Goal: Information Seeking & Learning: Learn about a topic

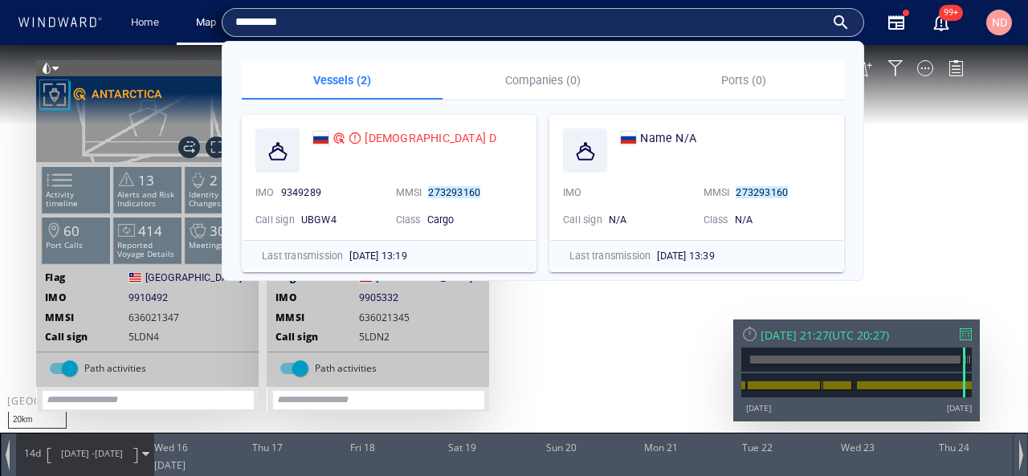
click at [386, 25] on input "*********" at bounding box center [530, 22] width 590 height 24
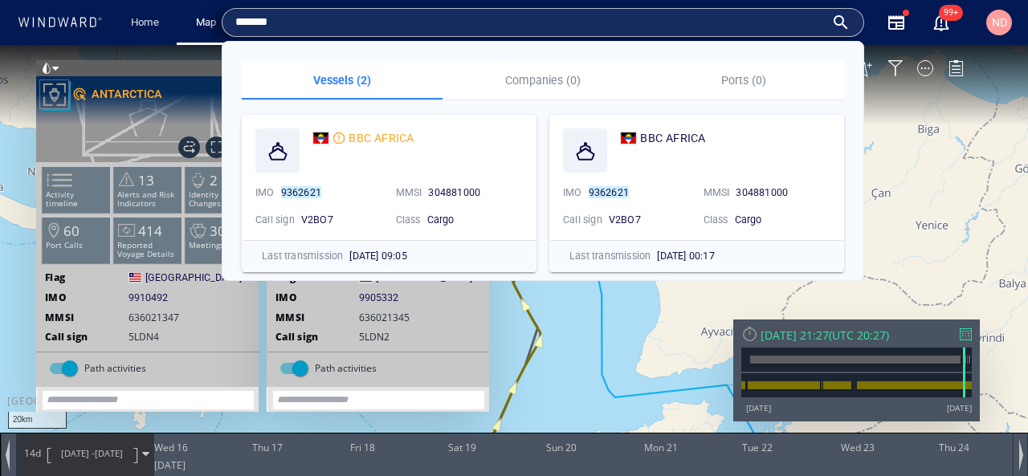
type input "*******"
click at [917, 150] on canvas "Map" at bounding box center [514, 252] width 1028 height 415
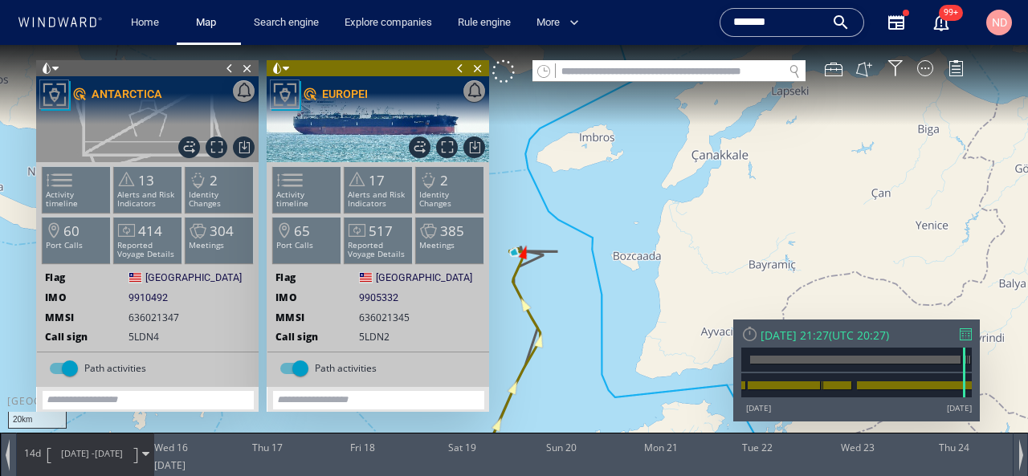
click at [724, 76] on input "text" at bounding box center [669, 72] width 227 height 22
paste input "*******"
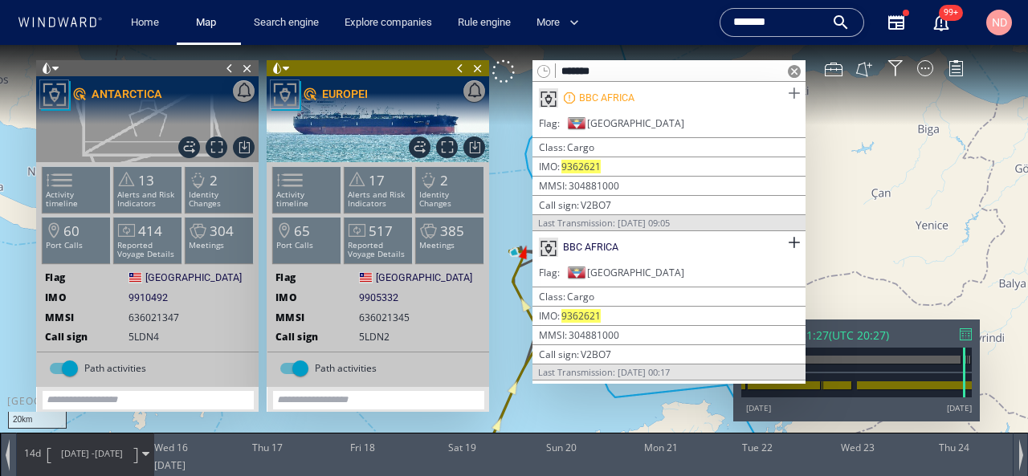
type input "*******"
click at [789, 95] on span at bounding box center [794, 94] width 20 height 20
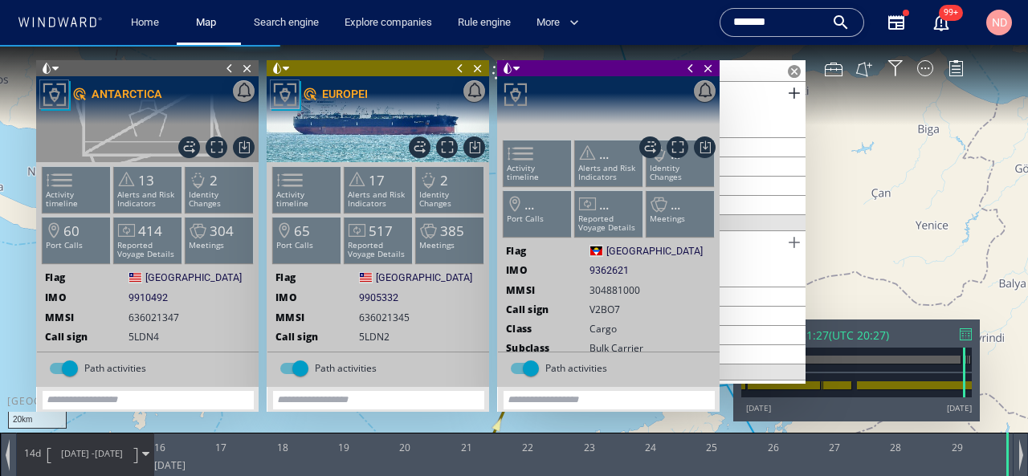
click at [796, 243] on span at bounding box center [794, 243] width 20 height 20
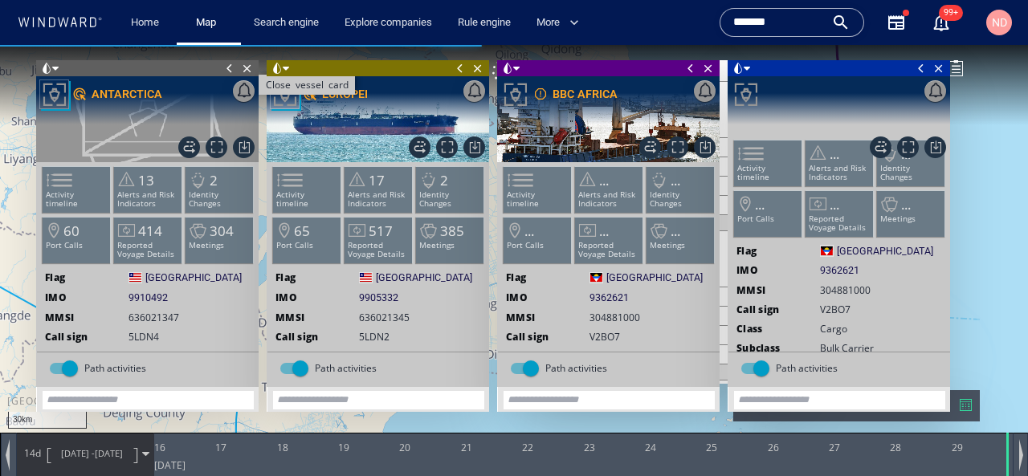
click at [251, 69] on span "Close vessel card" at bounding box center [248, 68] width 18 height 16
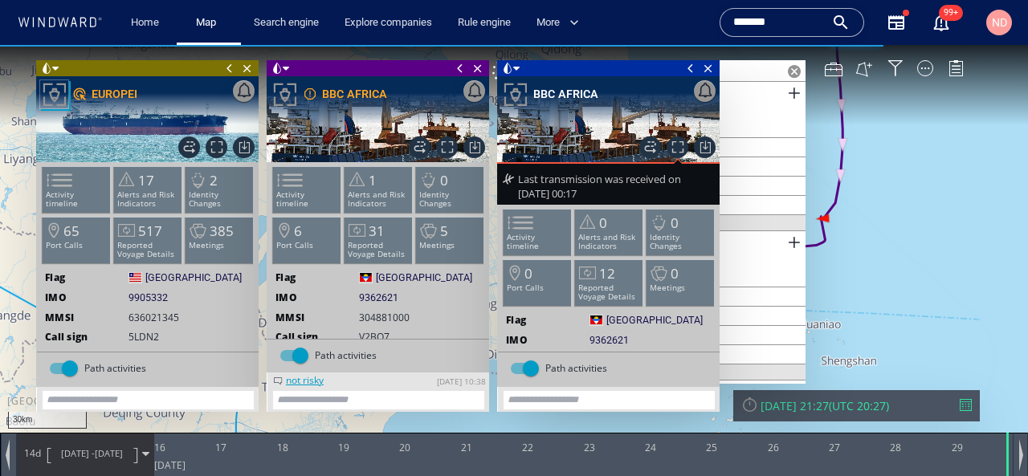
click at [256, 70] on div "Close vessel card" at bounding box center [147, 68] width 223 height 16
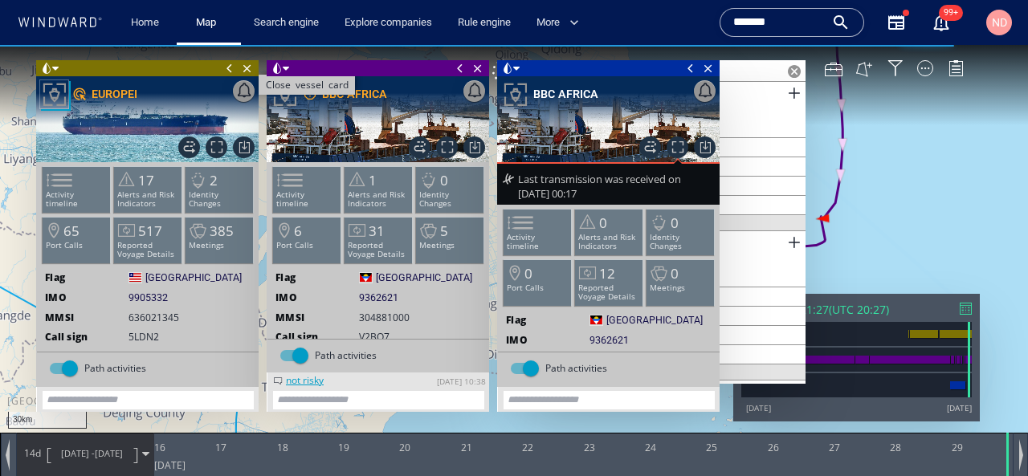
click at [249, 71] on span "Close vessel card" at bounding box center [248, 68] width 18 height 16
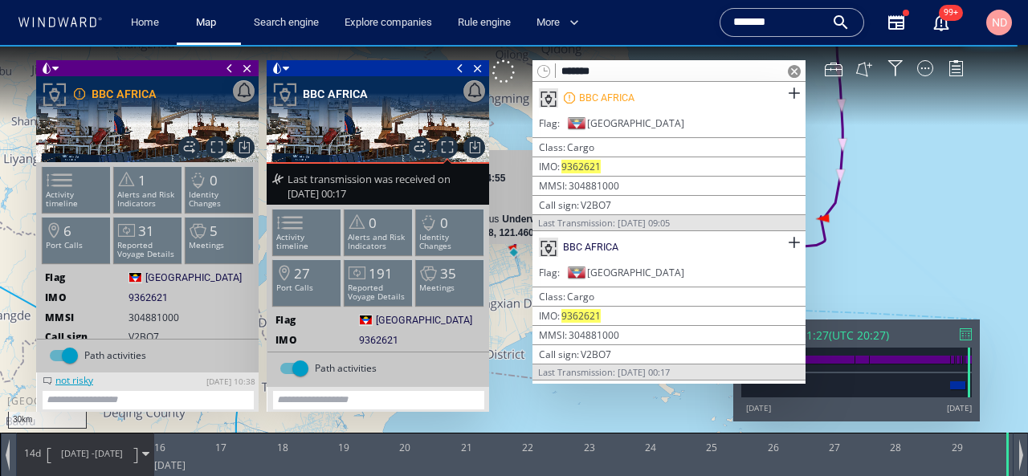
click at [792, 72] on span at bounding box center [794, 71] width 13 height 13
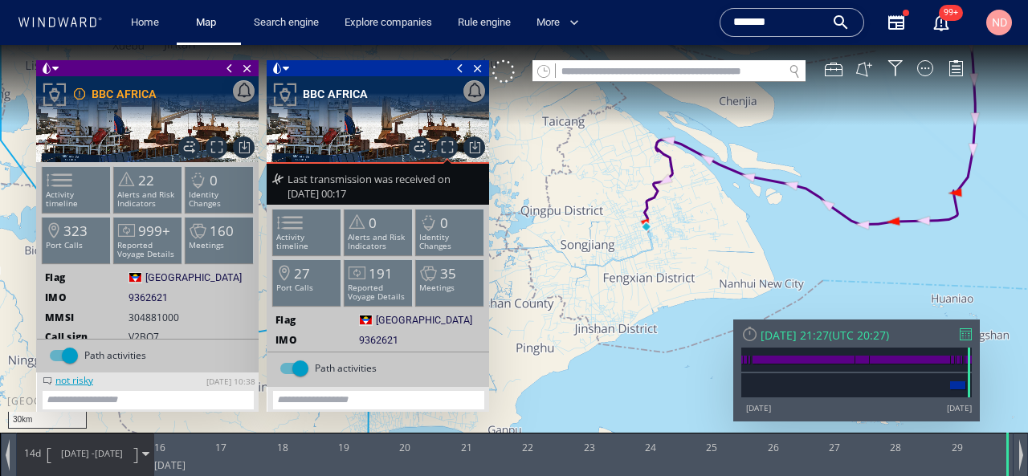
drag, startPoint x: 752, startPoint y: 295, endPoint x: 629, endPoint y: 369, distance: 143.4
click at [630, 370] on canvas "Map" at bounding box center [514, 252] width 1028 height 415
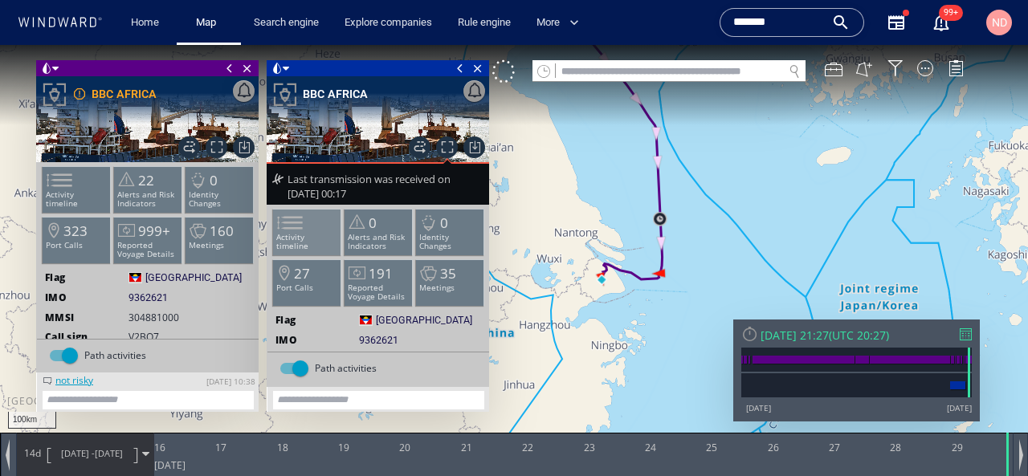
click at [318, 234] on p "Activity timeline" at bounding box center [307, 242] width 68 height 18
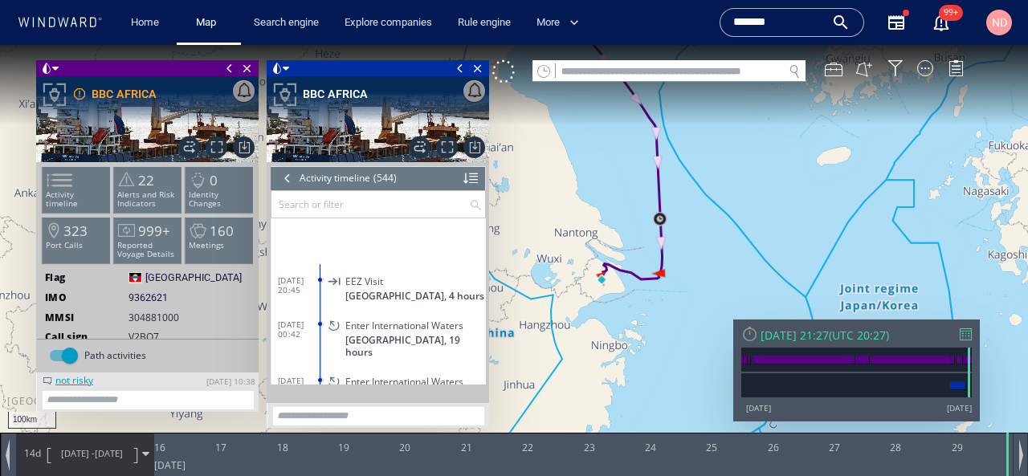
scroll to position [22454, 0]
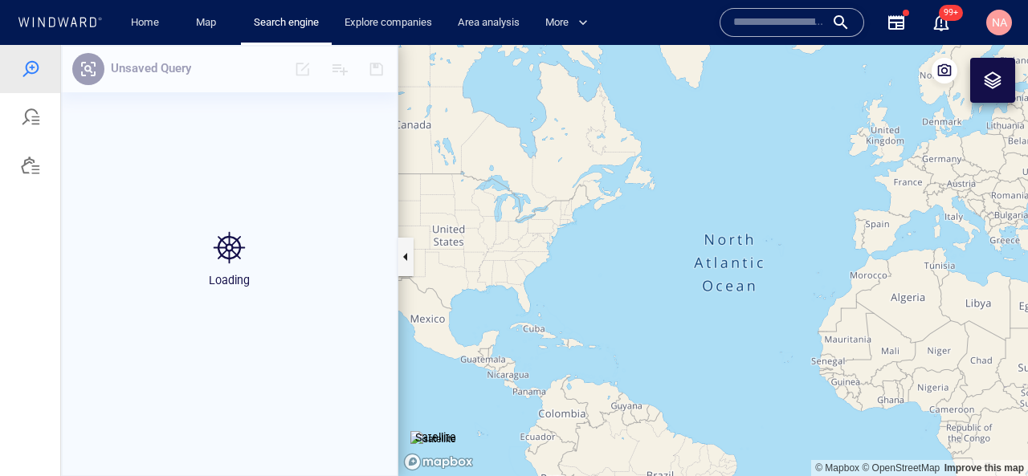
click at [759, 31] on input "text" at bounding box center [780, 22] width 92 height 24
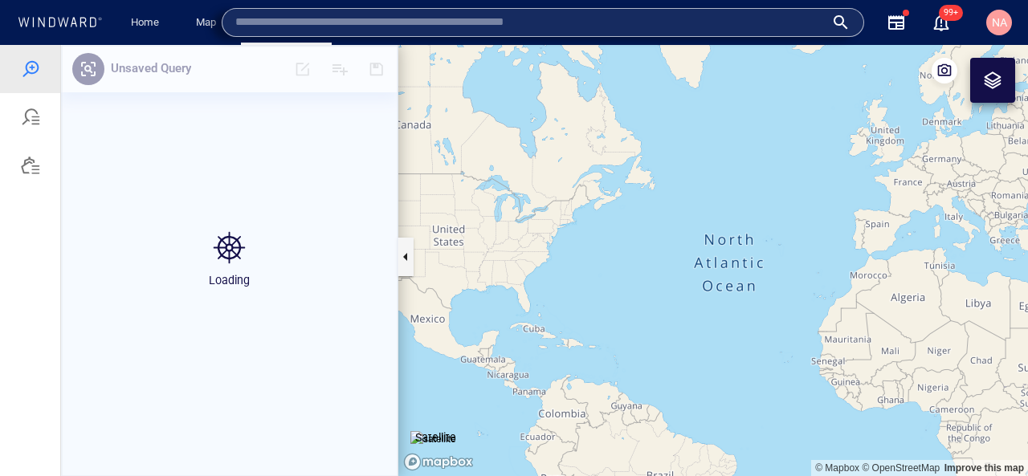
paste input "*******"
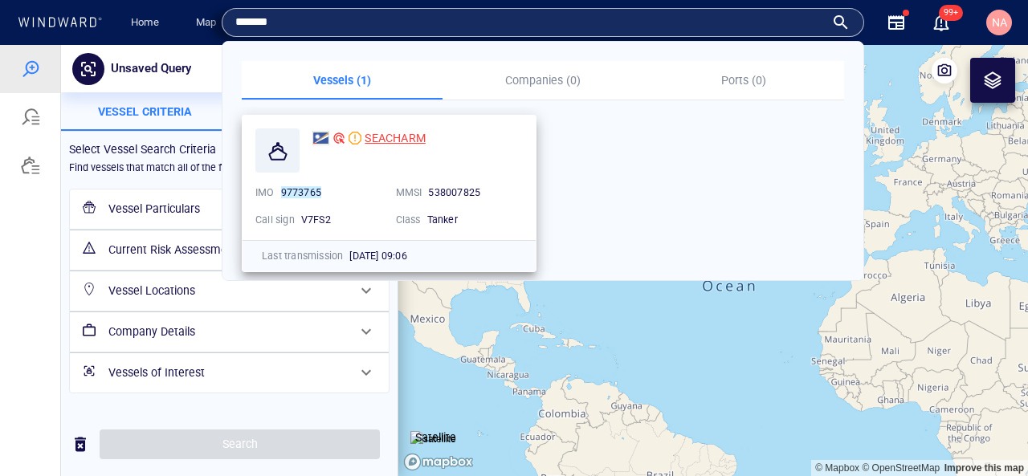
type input "*******"
click at [366, 142] on span "SEACHARM" at bounding box center [395, 138] width 61 height 13
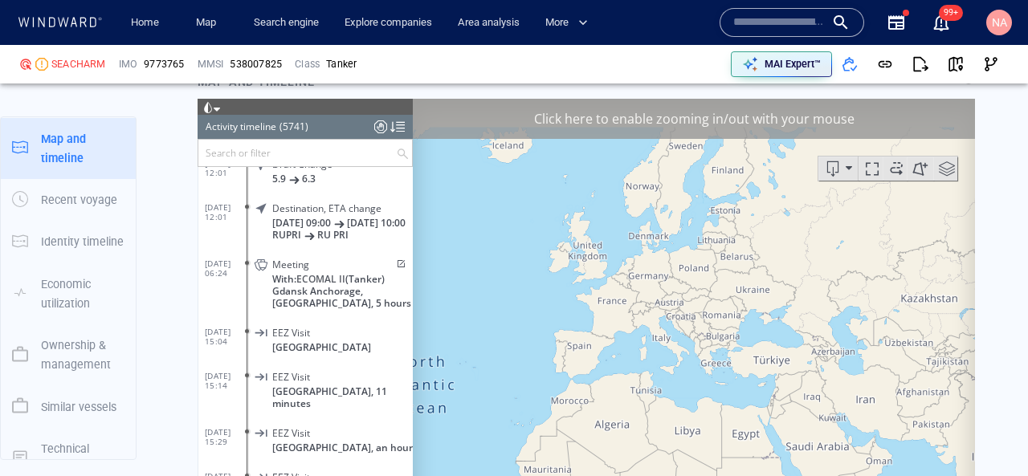
scroll to position [253272, 0]
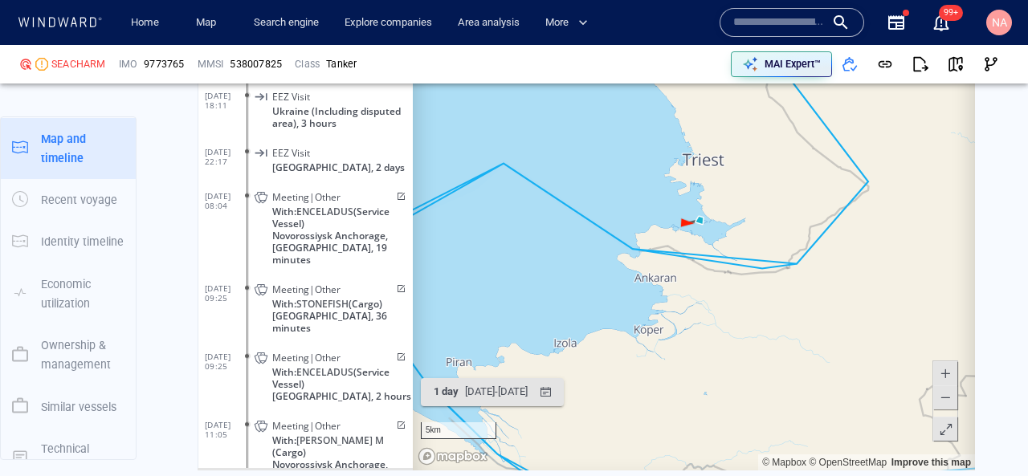
scroll to position [251342, 0]
click at [502, 391] on div "04/09/2025 - 05/09/2025" at bounding box center [496, 392] width 69 height 25
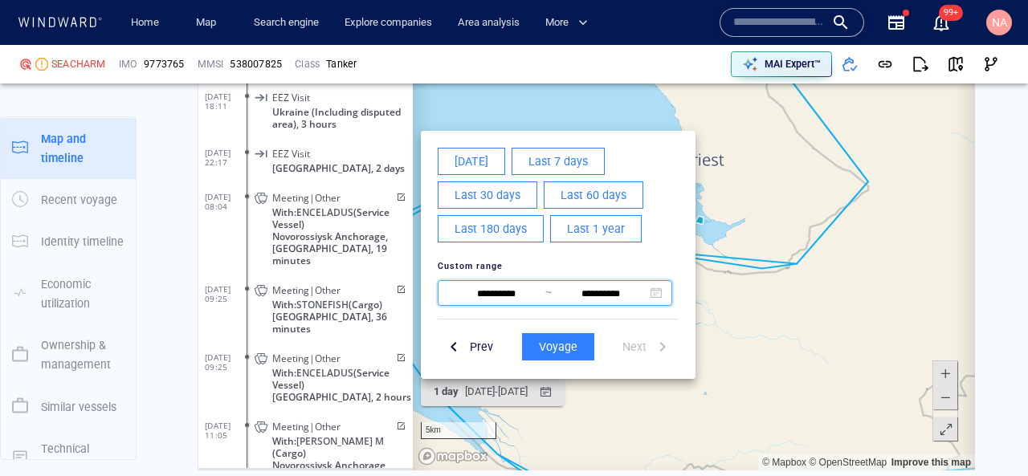
click at [510, 282] on span "**********" at bounding box center [555, 293] width 235 height 26
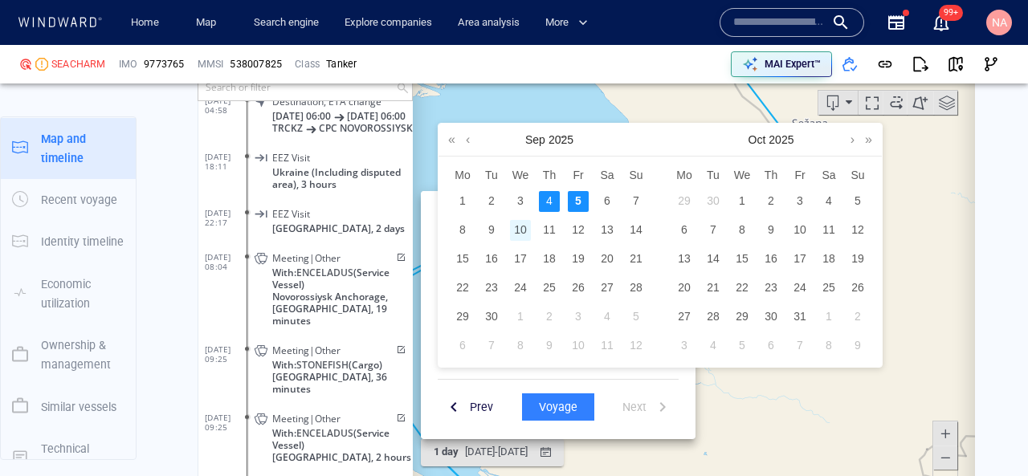
scroll to position [1887, 0]
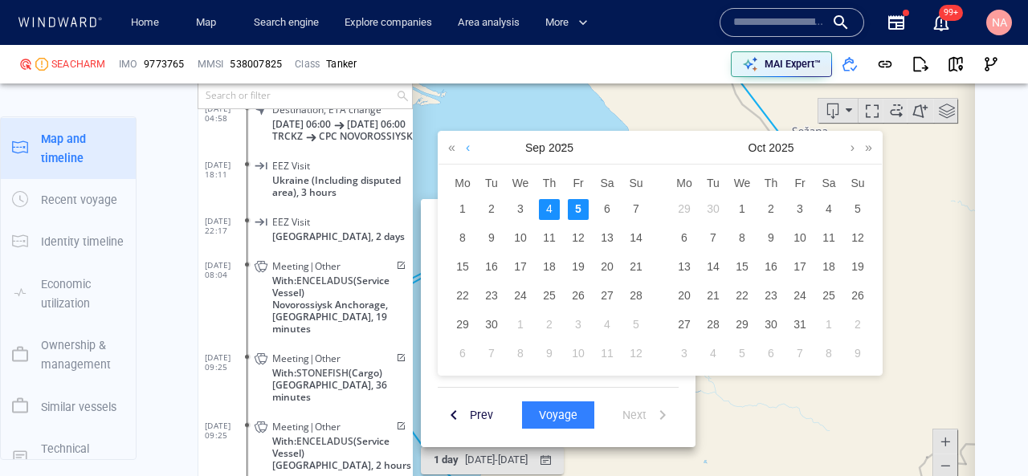
click at [472, 149] on link at bounding box center [468, 147] width 12 height 32
click at [636, 295] on div "24" at bounding box center [636, 295] width 21 height 21
click at [637, 295] on div "24" at bounding box center [636, 295] width 21 height 21
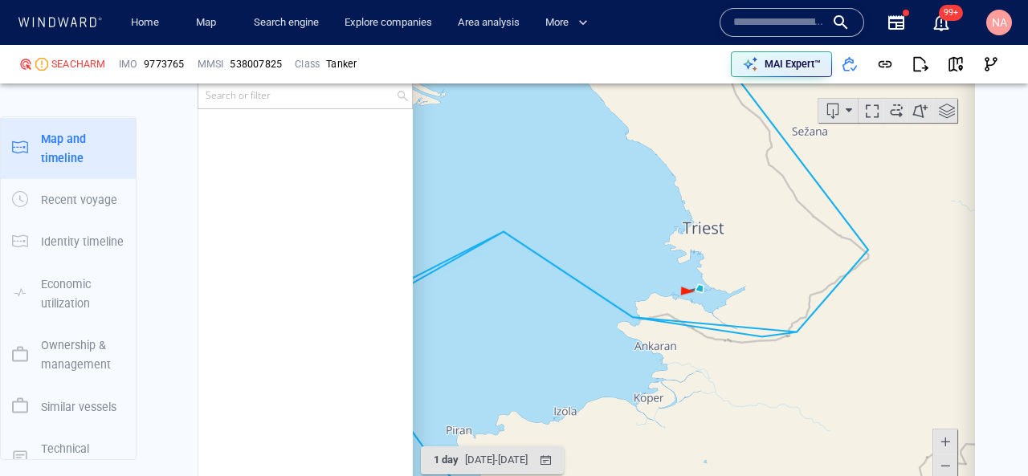
scroll to position [253272, 0]
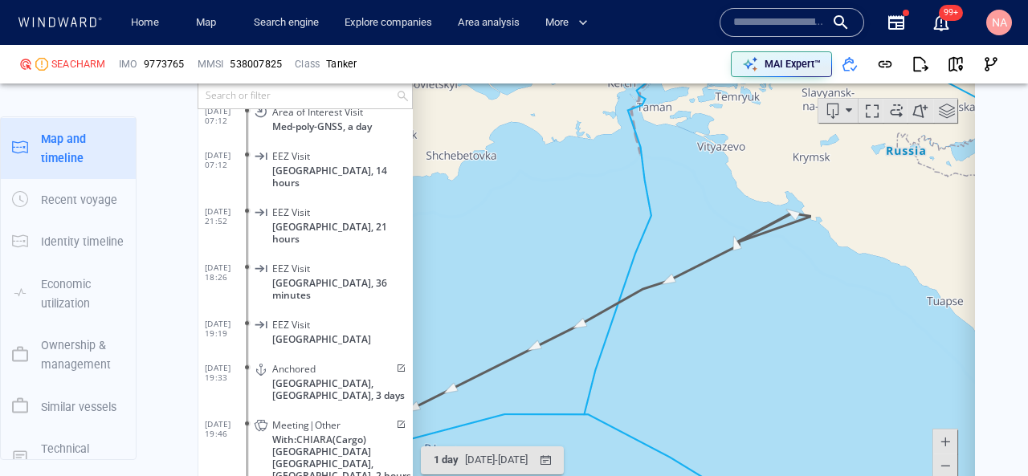
drag, startPoint x: 831, startPoint y: 298, endPoint x: 722, endPoint y: 333, distance: 114.6
click at [722, 333] on canvas "Map" at bounding box center [694, 289] width 562 height 498
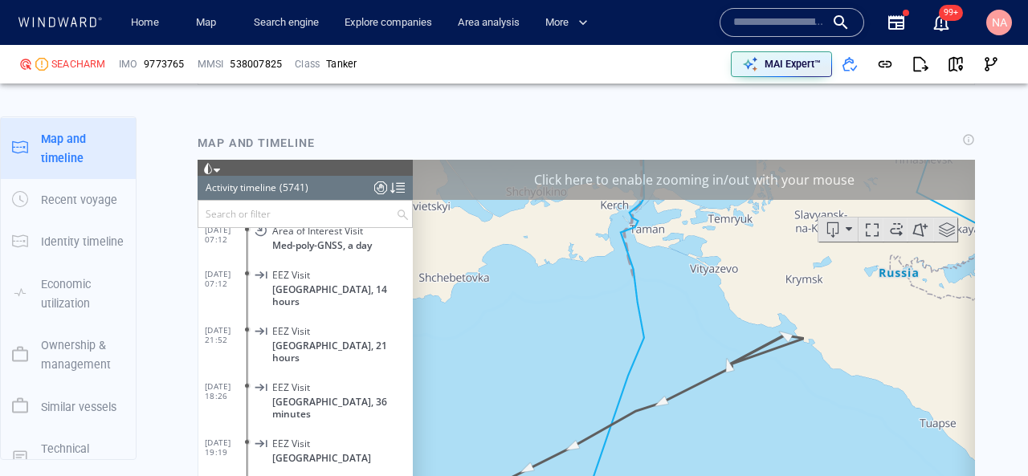
scroll to position [1765, 0]
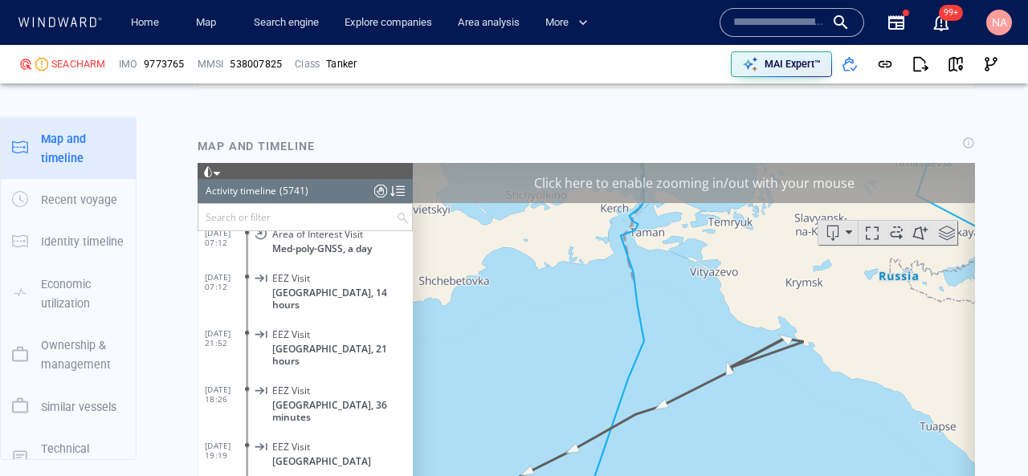
click at [775, 181] on div "Click here to enable zooming in/out with your mouse" at bounding box center [694, 182] width 562 height 40
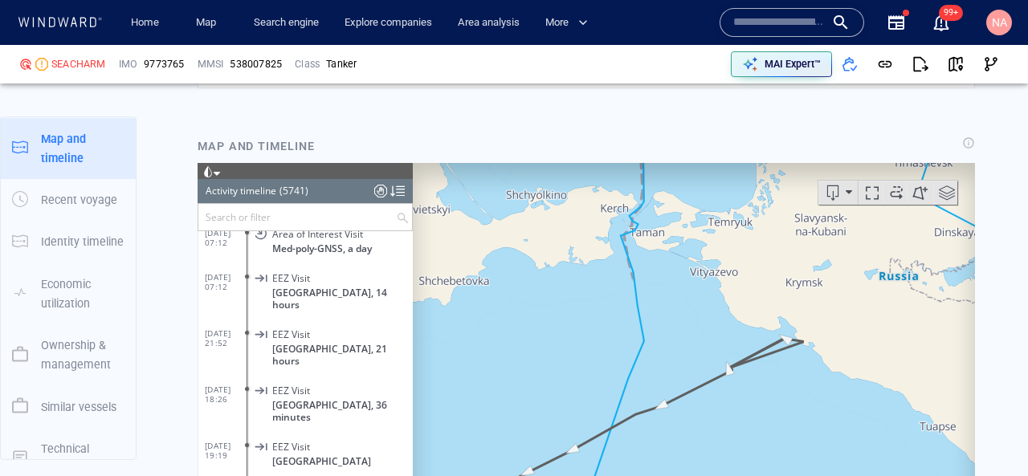
drag, startPoint x: 775, startPoint y: 404, endPoint x: 742, endPoint y: 378, distance: 42.3
click at [743, 378] on canvas "Map" at bounding box center [694, 411] width 562 height 498
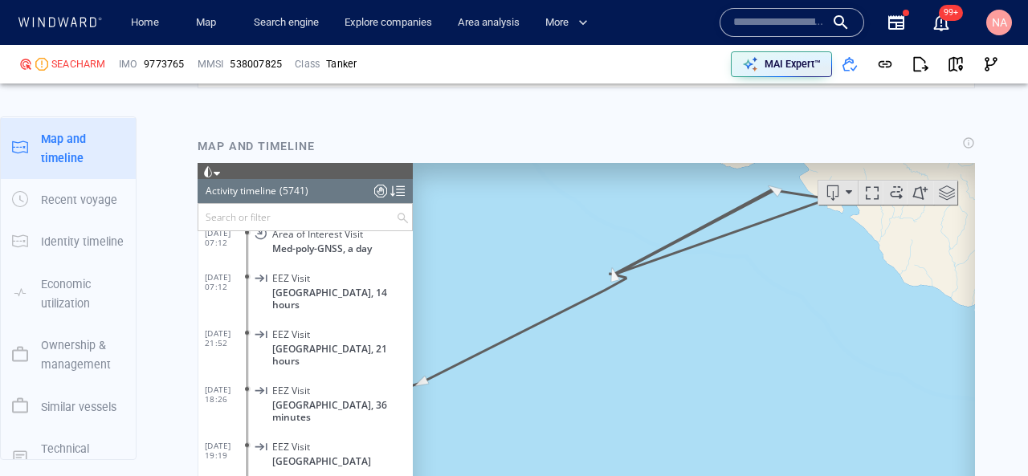
drag, startPoint x: 756, startPoint y: 329, endPoint x: 703, endPoint y: 416, distance: 101.7
click at [703, 416] on canvas "Map" at bounding box center [694, 411] width 562 height 498
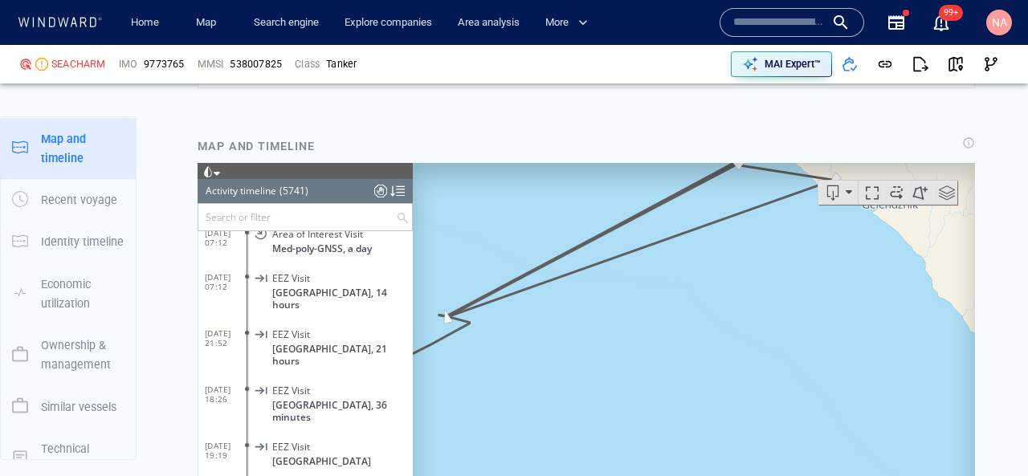
drag, startPoint x: 694, startPoint y: 322, endPoint x: 694, endPoint y: 377, distance: 54.6
click at [694, 377] on canvas "Map" at bounding box center [694, 411] width 562 height 498
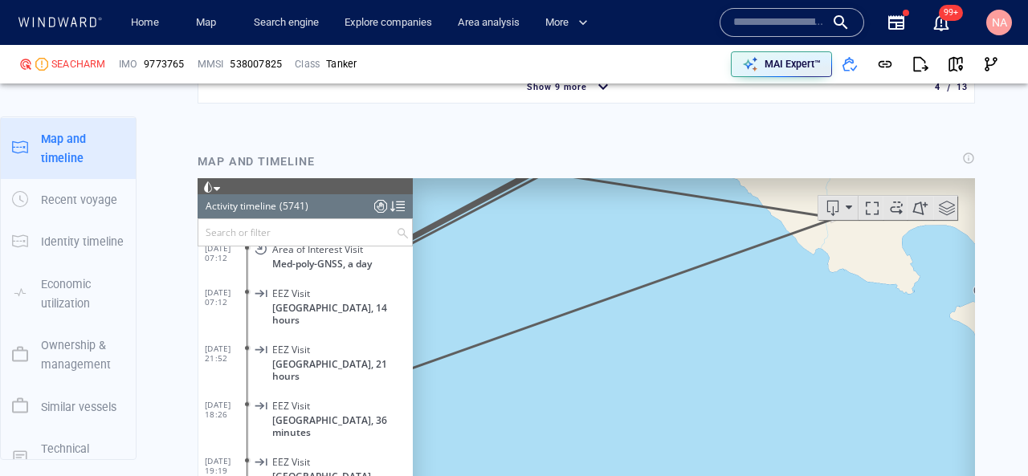
scroll to position [1760, 0]
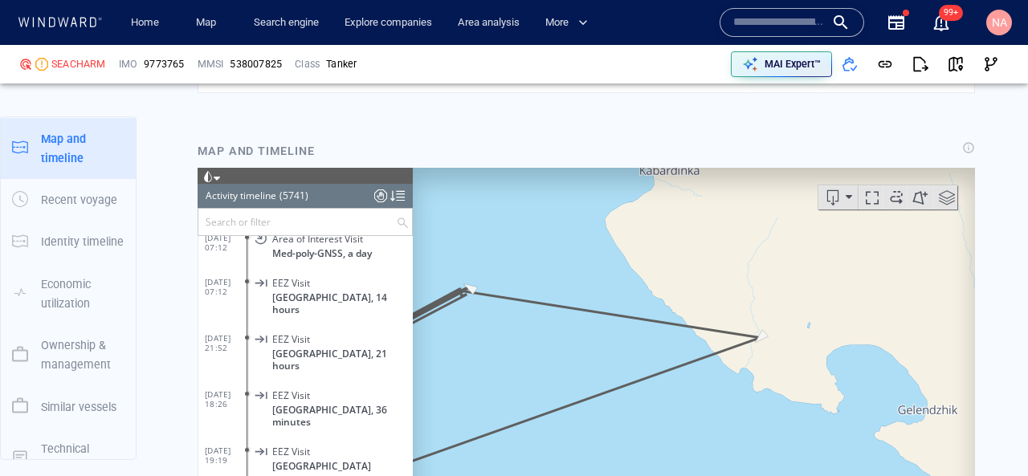
drag, startPoint x: 827, startPoint y: 256, endPoint x: 737, endPoint y: 392, distance: 162.9
click at [737, 392] on canvas "Map" at bounding box center [694, 416] width 562 height 498
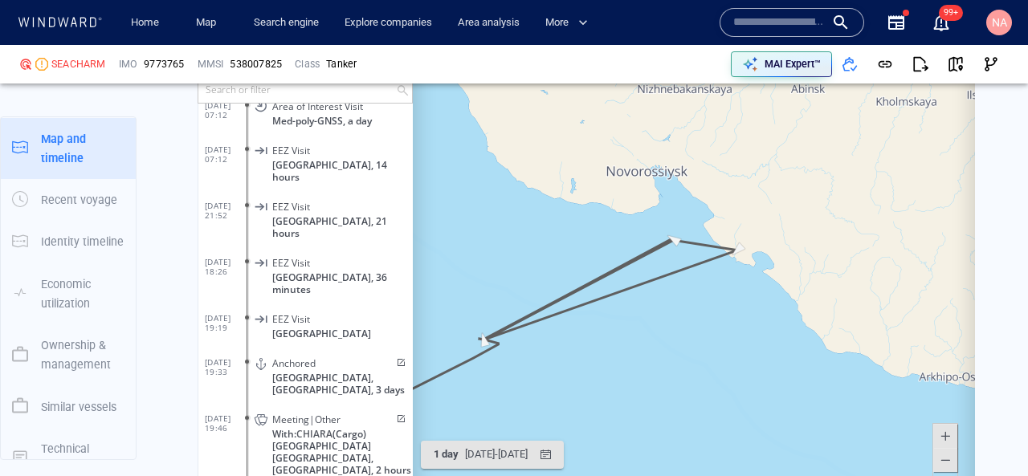
scroll to position [1917, 0]
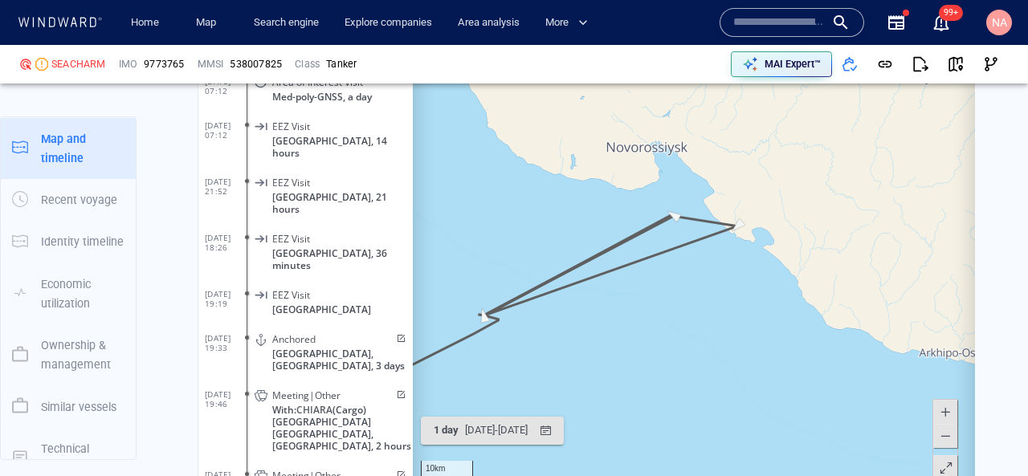
click at [944, 464] on span at bounding box center [946, 468] width 16 height 24
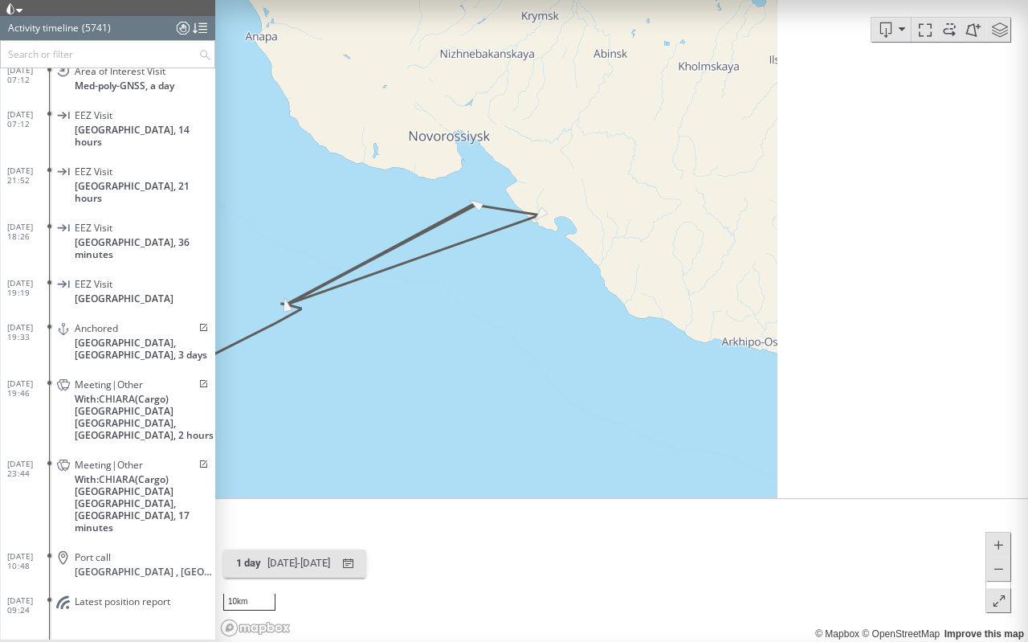
scroll to position [253272, 0]
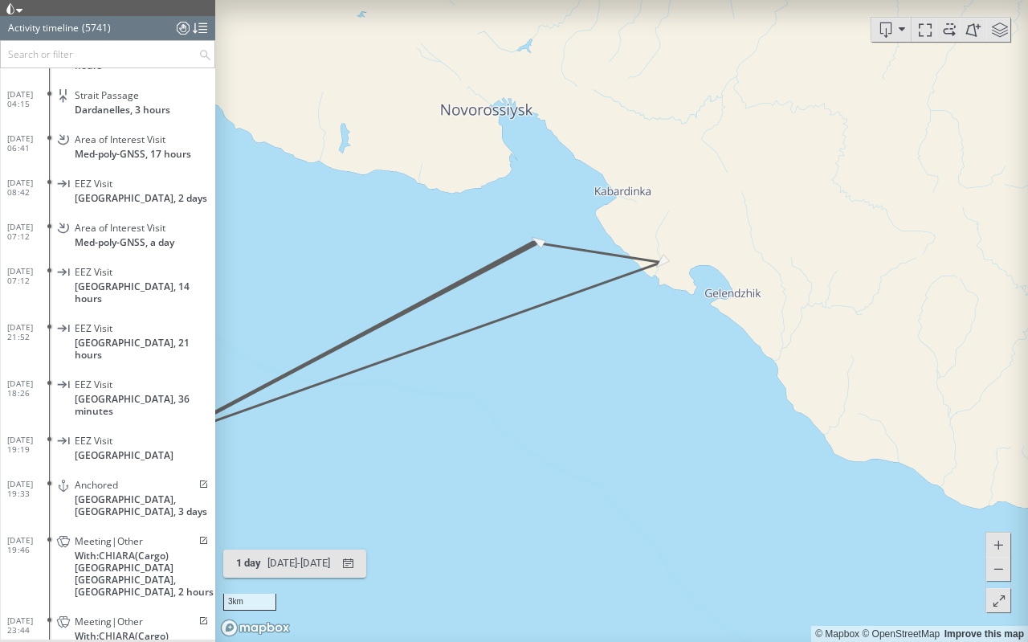
drag, startPoint x: 632, startPoint y: 311, endPoint x: 1008, endPoint y: 318, distance: 376.1
click at [1007, 317] on canvas "Map" at bounding box center [621, 321] width 813 height 642
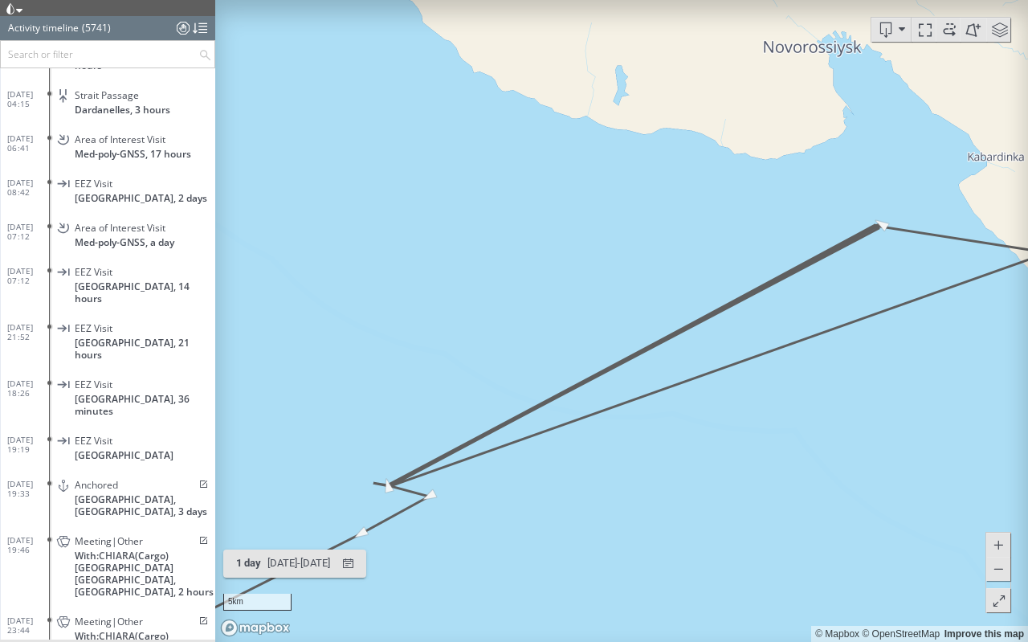
drag, startPoint x: 994, startPoint y: 335, endPoint x: 932, endPoint y: 340, distance: 62.1
click at [933, 340] on canvas "Map" at bounding box center [621, 321] width 813 height 642
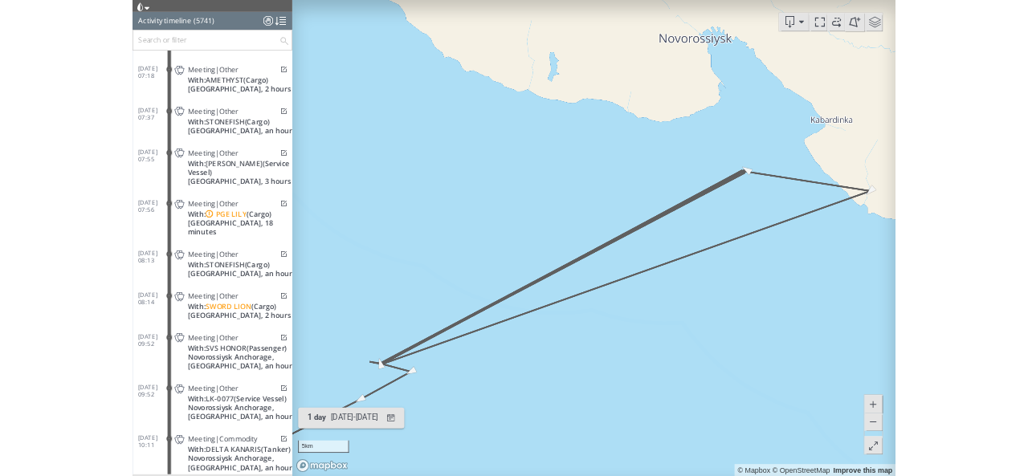
scroll to position [252075, 0]
